Goal: Task Accomplishment & Management: Complete application form

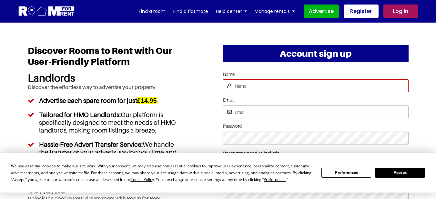
click at [249, 92] on input "Name" at bounding box center [315, 85] width 185 height 13
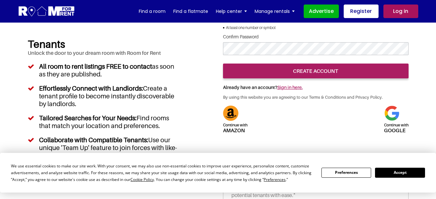
scroll to position [161, 0]
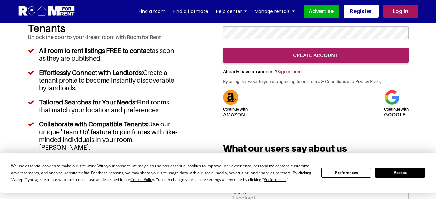
click at [399, 117] on div "Continue with google" at bounding box center [396, 103] width 25 height 27
click at [392, 117] on h5 "Continue with google" at bounding box center [396, 111] width 25 height 12
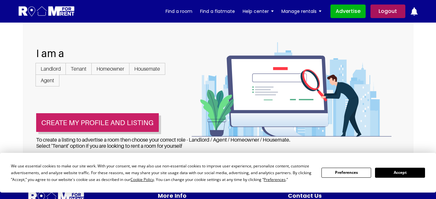
click at [101, 125] on button "Create my profile and listing" at bounding box center [97, 122] width 123 height 19
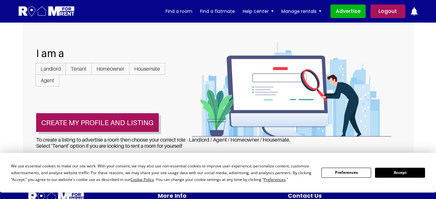
click at [55, 68] on span "Landlord" at bounding box center [50, 69] width 30 height 12
click at [0, 0] on input "Landlord" at bounding box center [0, 0] width 0 height 0
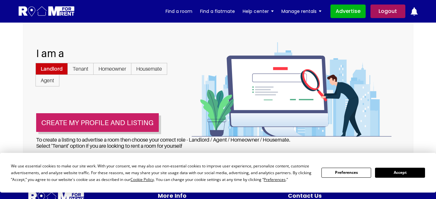
click at [100, 123] on button "Create my profile and listing" at bounding box center [97, 122] width 123 height 19
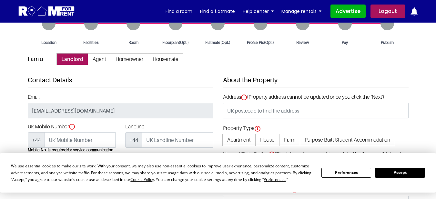
scroll to position [32, 0]
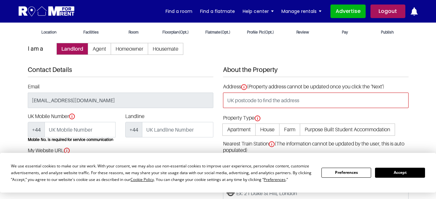
click at [257, 101] on input "text" at bounding box center [315, 100] width 185 height 15
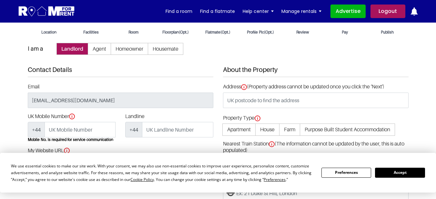
click at [0, 77] on section "Location Facilities Room Floorplan(Opt.)" at bounding box center [218, 134] width 436 height 288
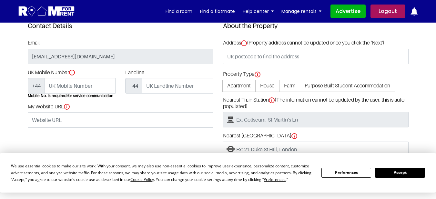
scroll to position [97, 0]
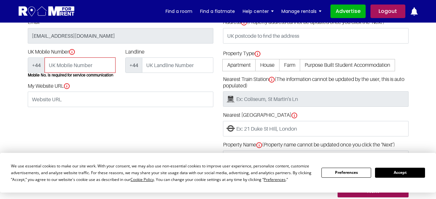
click at [73, 64] on input "UK Mobile Number" at bounding box center [79, 64] width 71 height 15
type input "07378549740"
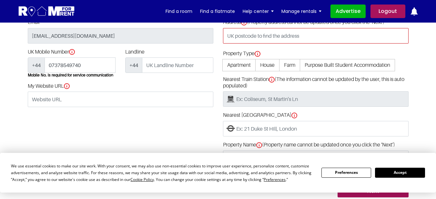
type input "[STREET_ADDRESS]"
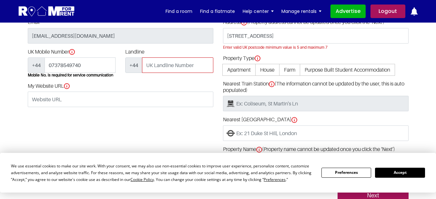
click at [163, 68] on input "UK Mobile Number" at bounding box center [177, 64] width 71 height 15
click at [162, 67] on input "UK Mobile Number" at bounding box center [177, 64] width 71 height 15
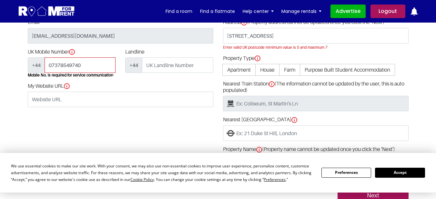
click at [75, 69] on input "07378549740" at bounding box center [79, 64] width 71 height 15
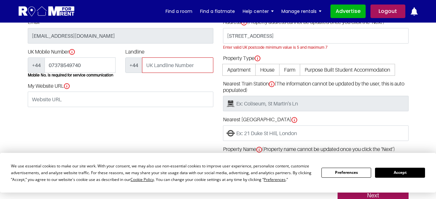
click at [177, 66] on input "UK Mobile Number" at bounding box center [177, 64] width 71 height 15
paste input "07378549740"
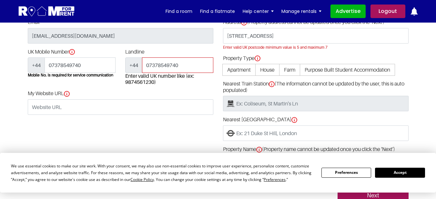
type input "07378549740"
click at [0, 108] on section "Location Facilities Room Floorplan(Opt.)" at bounding box center [218, 72] width 436 height 292
click at [68, 87] on div "UK Mobile Number +44 07378549740 Mobile No. is required for service communicati…" at bounding box center [72, 70] width 98 height 42
click at [67, 97] on div "My Website URL" at bounding box center [120, 102] width 185 height 25
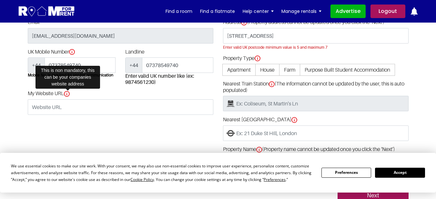
click at [67, 95] on img at bounding box center [67, 94] width 6 height 6
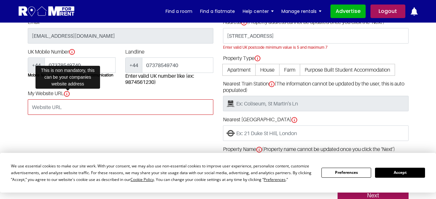
click at [67, 99] on input "My Website URL" at bounding box center [120, 106] width 185 height 15
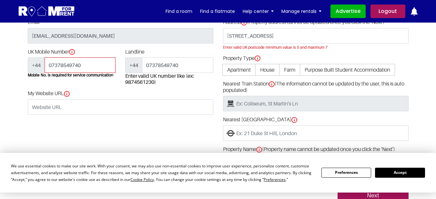
click at [80, 67] on input "07378549740" at bounding box center [79, 64] width 71 height 15
click at [51, 65] on input "07378549740" at bounding box center [79, 64] width 71 height 15
type input "7378549740"
click at [0, 75] on section "Location Facilities Room Floorplan(Opt.)" at bounding box center [218, 72] width 436 height 292
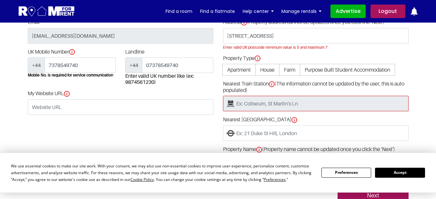
click at [278, 108] on input "Nearest Train Station (The information cannot be updated by the user, this is a…" at bounding box center [315, 103] width 185 height 15
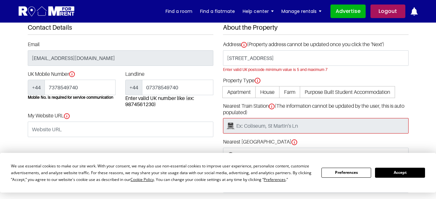
scroll to position [64, 0]
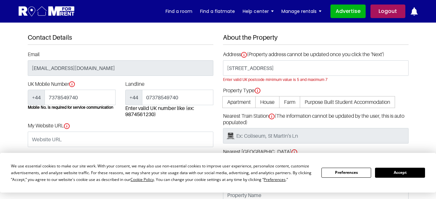
click at [239, 100] on span "Apartment" at bounding box center [238, 102] width 33 height 12
click at [0, 0] on input "Apartment" at bounding box center [0, 0] width 0 height 0
type input "Apartment located at [STREET_ADDRESS]"
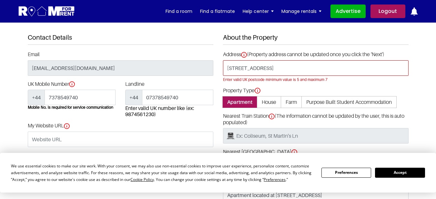
click at [256, 70] on input "[STREET_ADDRESS]" at bounding box center [315, 67] width 185 height 15
click at [244, 69] on input "[STREET_ADDRESS]" at bounding box center [315, 67] width 185 height 15
paste input "House share Horsham RH12"
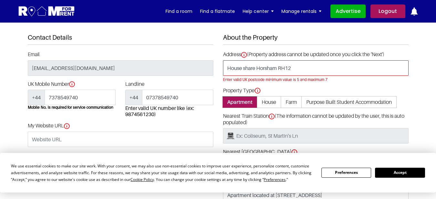
click at [269, 74] on input "House share Horsham RH12" at bounding box center [315, 67] width 185 height 15
paste input "[STREET_ADDRESS]"
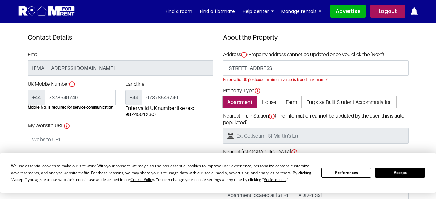
click at [211, 45] on div "Contact Details Email [EMAIL_ADDRESS][DOMAIN_NAME] UK Mobile Number +44 7378549…" at bounding box center [120, 134] width 195 height 201
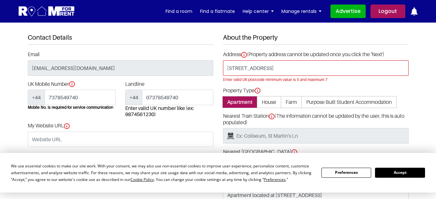
click at [275, 72] on input "[STREET_ADDRESS]" at bounding box center [315, 67] width 185 height 15
click at [282, 75] on input "[STREET_ADDRESS]" at bounding box center [315, 67] width 185 height 15
click at [285, 72] on input "[STREET_ADDRESS]" at bounding box center [315, 67] width 185 height 15
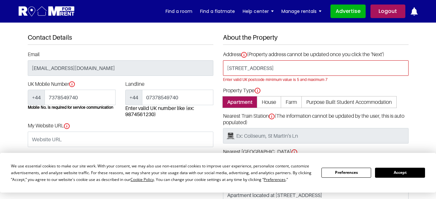
click at [285, 72] on input "[STREET_ADDRESS]" at bounding box center [315, 67] width 185 height 15
paste input "[STREET_ADDRESS]"
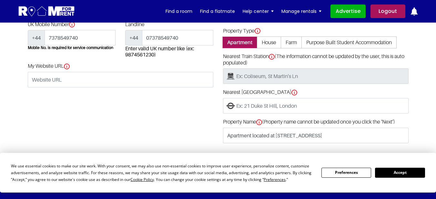
scroll to position [161, 0]
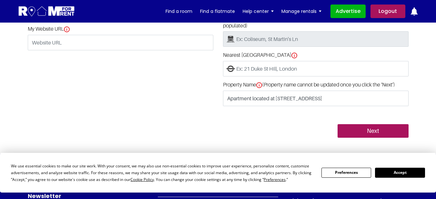
type input "[STREET_ADDRESS]"
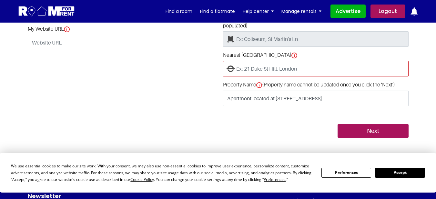
click at [257, 68] on input "Nearest [GEOGRAPHIC_DATA]" at bounding box center [315, 68] width 185 height 15
click at [253, 66] on input "Nearest [GEOGRAPHIC_DATA]" at bounding box center [315, 68] width 185 height 15
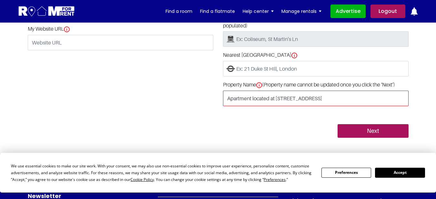
click at [246, 100] on input "Apartment located at [STREET_ADDRESS]" at bounding box center [315, 98] width 185 height 15
click at [245, 98] on input "Apartment located at [STREET_ADDRESS]" at bounding box center [315, 98] width 185 height 15
paste input "[STREET_ADDRESS]"
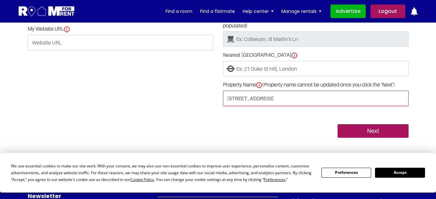
drag, startPoint x: 254, startPoint y: 99, endPoint x: 138, endPoint y: 99, distance: 116.7
click at [138, 99] on div "Contact Details Email [EMAIL_ADDRESS][DOMAIN_NAME] UK Mobile Number +44 7378549…" at bounding box center [218, 37] width 390 height 201
click at [251, 100] on input "[STREET_ADDRESS]" at bounding box center [315, 98] width 185 height 15
click at [252, 100] on input "[STREET_ADDRESS]" at bounding box center [315, 98] width 185 height 15
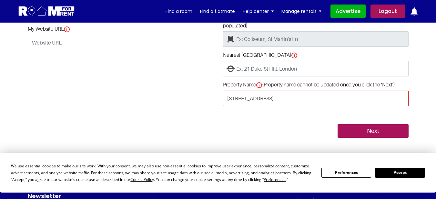
paste input "text"
type input "42 Pondtail"
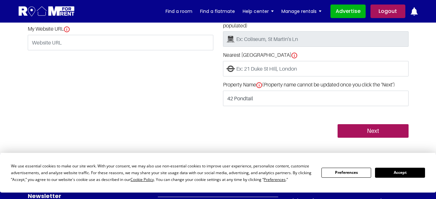
click at [172, 100] on div "Contact Details Email [EMAIL_ADDRESS][DOMAIN_NAME] UK Mobile Number +44 7378549…" at bounding box center [120, 37] width 195 height 201
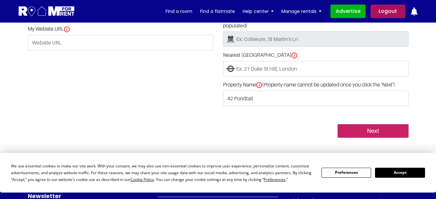
click at [344, 131] on input "Next" at bounding box center [372, 131] width 71 height 14
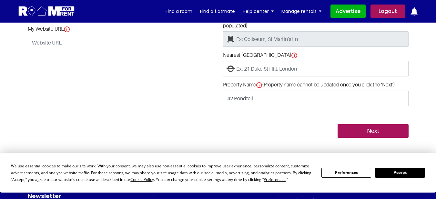
scroll to position [154, 0]
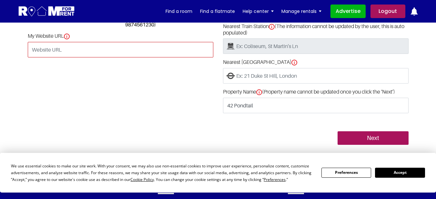
click at [68, 55] on input "My Website URL" at bounding box center [120, 49] width 185 height 15
type input "[DOMAIN_NAME]"
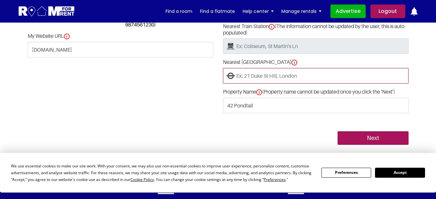
click at [255, 74] on input "Nearest [GEOGRAPHIC_DATA]" at bounding box center [315, 75] width 185 height 15
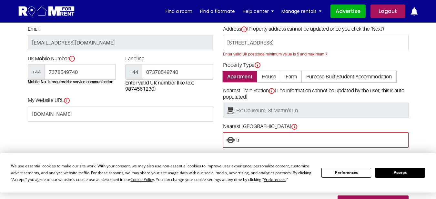
scroll to position [90, 0]
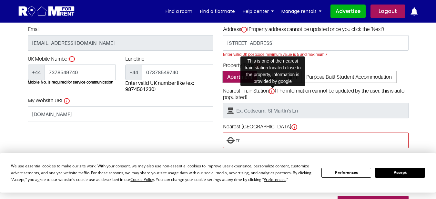
type input "tr"
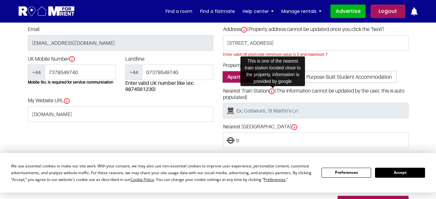
click at [271, 91] on img at bounding box center [272, 91] width 6 height 6
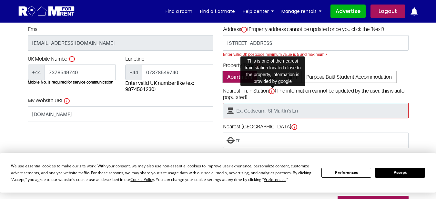
click at [271, 103] on input "Nearest Train Station (The information cannot be updated by the user, this is a…" at bounding box center [315, 110] width 185 height 15
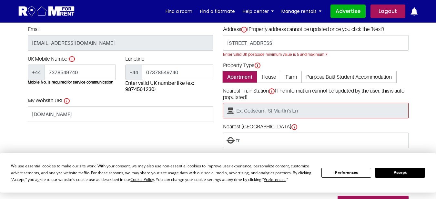
click at [262, 114] on input "Nearest Train Station (The information cannot be updated by the user, this is a…" at bounding box center [315, 110] width 185 height 15
click at [260, 112] on input "Nearest Train Station (The information cannot be updated by the user, this is a…" at bounding box center [315, 110] width 185 height 15
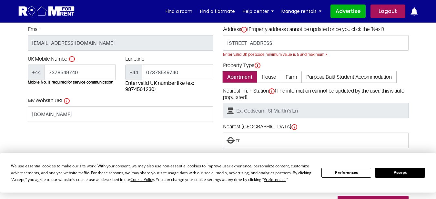
click at [281, 88] on label "Nearest Train Station (The information cannot be updated by the user, this is a…" at bounding box center [315, 94] width 185 height 13
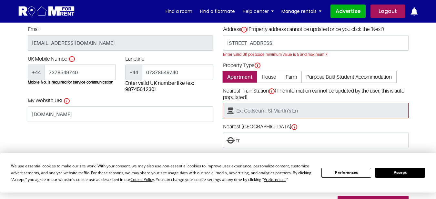
click at [281, 103] on input "Nearest Train Station (The information cannot be updated by the user, this is a…" at bounding box center [315, 110] width 185 height 15
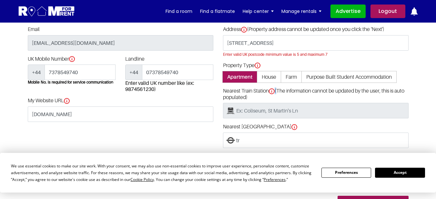
click at [276, 89] on label "Nearest Train Station (The information cannot be updated by the user, this is a…" at bounding box center [315, 94] width 185 height 13
click at [275, 89] on label "Nearest Train Station (The information cannot be updated by the user, this is a…" at bounding box center [315, 94] width 185 height 13
click at [275, 103] on input "Nearest Train Station (The information cannot be updated by the user, this is a…" at bounding box center [315, 110] width 185 height 15
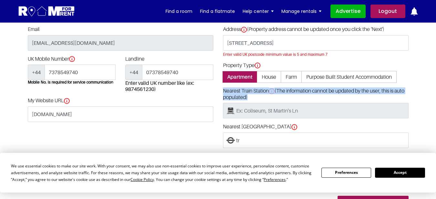
click at [275, 89] on label "Nearest Train Station (The information cannot be updated by the user, this is a…" at bounding box center [315, 94] width 185 height 13
click at [275, 103] on input "Nearest Train Station (The information cannot be updated by the user, this is a…" at bounding box center [315, 110] width 185 height 15
click at [275, 89] on label "Nearest Train Station (The information cannot be updated by the user, this is a…" at bounding box center [315, 94] width 185 height 13
click at [275, 103] on input "Nearest Train Station (The information cannot be updated by the user, this is a…" at bounding box center [315, 110] width 185 height 15
click at [294, 94] on label "Nearest Train Station (The information cannot be updated by the user, this is a…" at bounding box center [315, 94] width 185 height 13
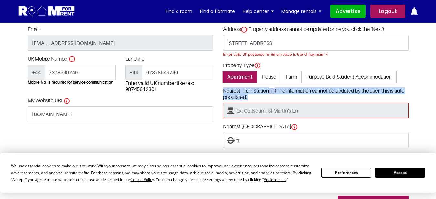
click at [294, 103] on input "Nearest Train Station (The information cannot be updated by the user, this is a…" at bounding box center [315, 110] width 185 height 15
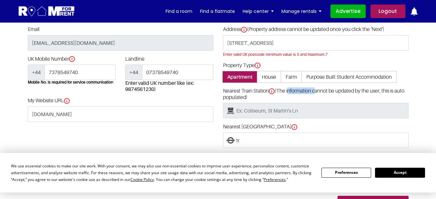
click at [294, 94] on label "Nearest Train Station (The information cannot be updated by the user, this is a…" at bounding box center [315, 94] width 185 height 13
click at [294, 103] on input "Nearest Train Station (The information cannot be updated by the user, this is a…" at bounding box center [315, 110] width 185 height 15
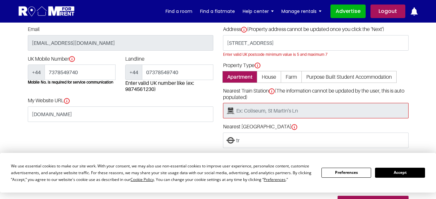
click at [224, 111] on input "Nearest Train Station (The information cannot be updated by the user, this is a…" at bounding box center [315, 110] width 185 height 15
click at [232, 110] on input "Nearest Train Station (The information cannot be updated by the user, this is a…" at bounding box center [315, 110] width 185 height 15
drag, startPoint x: 227, startPoint y: 108, endPoint x: 240, endPoint y: 109, distance: 12.6
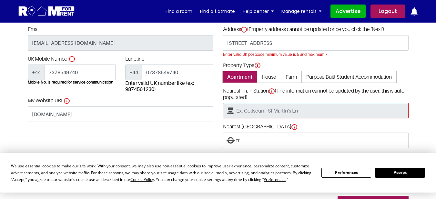
click at [228, 106] on input "Nearest Train Station (The information cannot be updated by the user, this is a…" at bounding box center [315, 110] width 185 height 15
click at [240, 109] on input "Nearest Train Station (The information cannot be updated by the user, this is a…" at bounding box center [315, 110] width 185 height 15
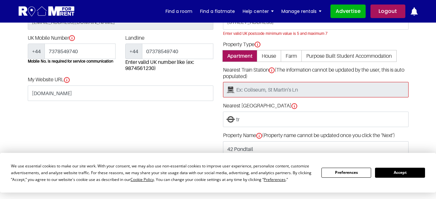
scroll to position [122, 0]
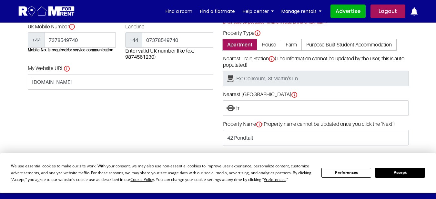
drag, startPoint x: 411, startPoint y: 175, endPoint x: 404, endPoint y: 172, distance: 8.3
click at [411, 176] on button "Accept" at bounding box center [400, 173] width 50 height 10
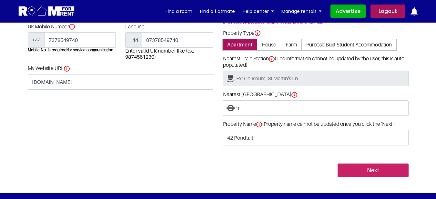
click at [386, 171] on input "Next" at bounding box center [372, 170] width 71 height 14
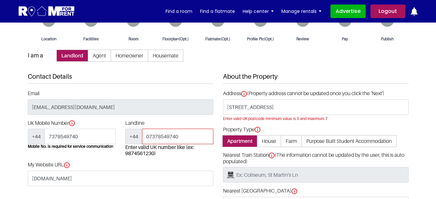
scroll to position [25, 0]
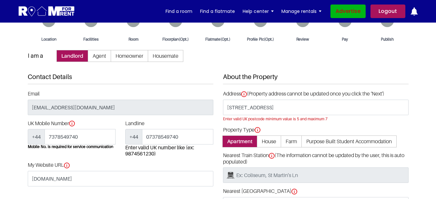
click at [342, 15] on link "Advertise" at bounding box center [347, 12] width 35 height 14
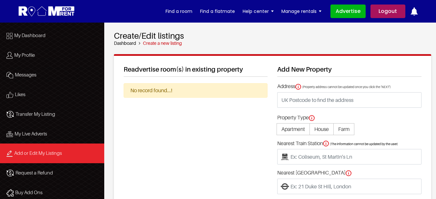
click at [318, 70] on h2 "Add New Property" at bounding box center [349, 70] width 144 height 11
click at [313, 68] on h2 "Add New Property" at bounding box center [349, 70] width 144 height 11
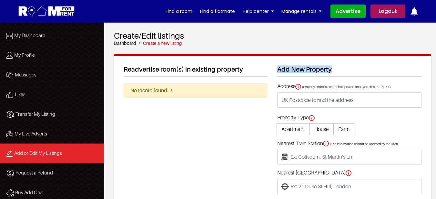
click at [313, 68] on h2 "Add New Property" at bounding box center [349, 70] width 144 height 11
click at [215, 2] on li "Find a flatmate" at bounding box center [217, 11] width 43 height 23
